Goal: Task Accomplishment & Management: Manage account settings

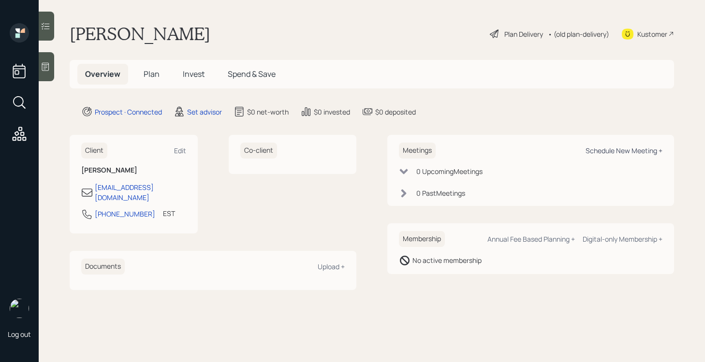
click at [624, 153] on div "Schedule New Meeting +" at bounding box center [623, 150] width 77 height 9
select select "round-[PERSON_NAME]"
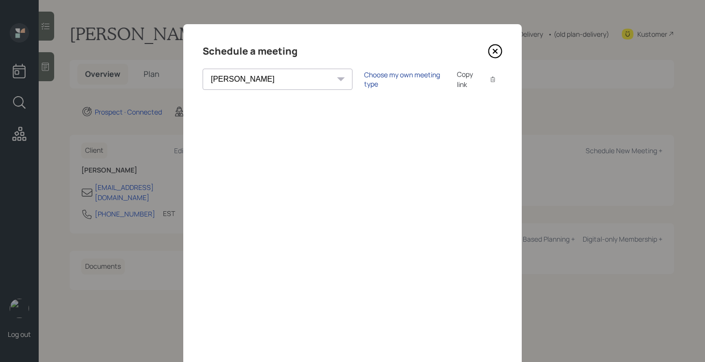
click at [364, 80] on div "Choose my own meeting type" at bounding box center [404, 79] width 81 height 18
click at [491, 49] on icon at bounding box center [495, 51] width 15 height 15
